Goal: Information Seeking & Learning: Find specific fact

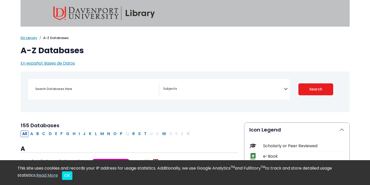
select select "Database Subject Filter"
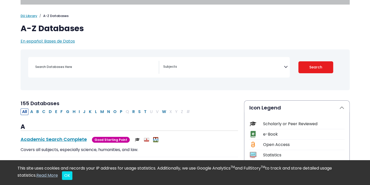
scroll to position [18, 0]
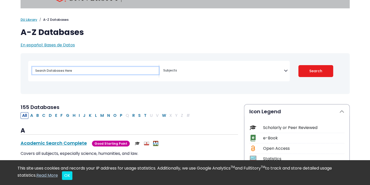
click at [99, 74] on input "Search database by title or keyword" at bounding box center [95, 70] width 126 height 7
click at [36, 72] on input "vision statement" at bounding box center [95, 70] width 126 height 7
type input "IT vision statement"
click at [298, 65] on button "Search" at bounding box center [315, 71] width 35 height 12
select select "Database Subject Filter"
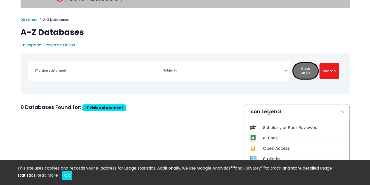
click at [310, 71] on button "Clear Filters" at bounding box center [305, 71] width 25 height 16
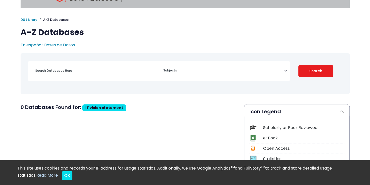
select select "Database Subject Filter"
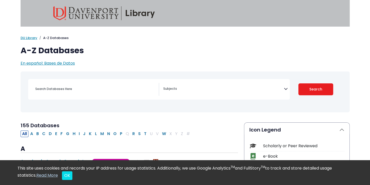
click at [194, 78] on div "[MEDICAL_DATA] Guide" at bounding box center [185, 92] width 323 height 37
click at [192, 91] on textarea "Search" at bounding box center [223, 89] width 121 height 4
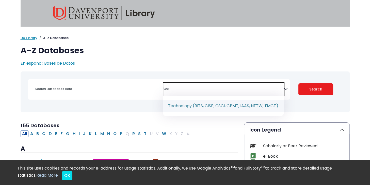
type textarea "tec"
select select "219090"
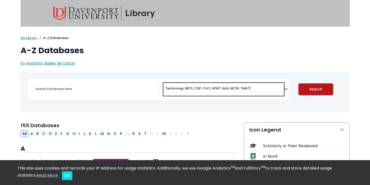
click at [309, 92] on button "Search" at bounding box center [315, 90] width 35 height 12
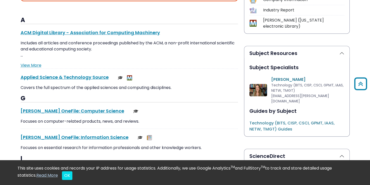
scroll to position [229, 0]
click at [132, 34] on link "ACM Digital Library - Association for Computing Machinery This link opens in a …" at bounding box center [90, 33] width 139 height 6
